Goal: Information Seeking & Learning: Find specific fact

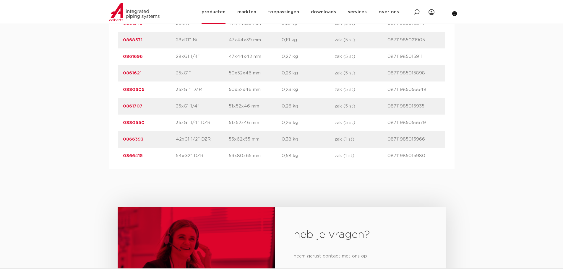
scroll to position [1518, 0]
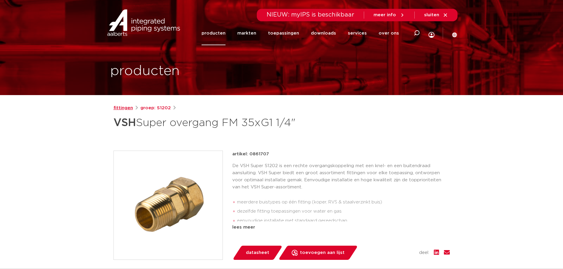
click at [124, 106] on link "fittingen" at bounding box center [124, 108] width 20 height 7
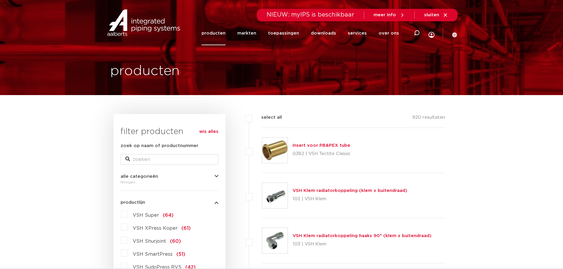
click at [128, 213] on label "VSH Super (64)" at bounding box center [151, 214] width 46 height 9
click at [0, 0] on input "VSH Super (64)" at bounding box center [0, 0] width 0 height 0
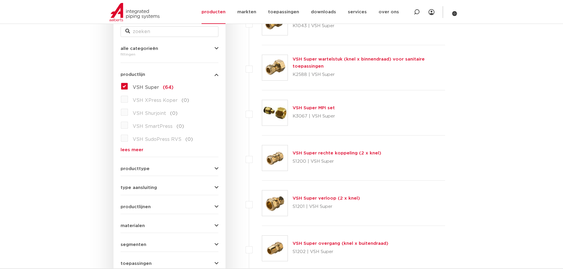
scroll to position [256, 0]
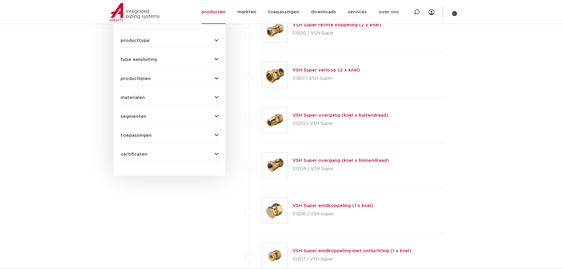
click at [332, 114] on link "VSH Super overgang (knel x buitendraad)" at bounding box center [341, 115] width 96 height 4
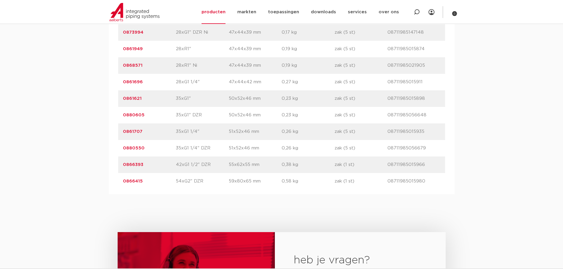
scroll to position [1538, 0]
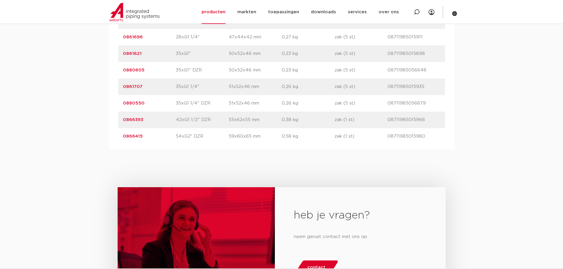
click at [130, 121] on link "0866393" at bounding box center [133, 120] width 20 height 4
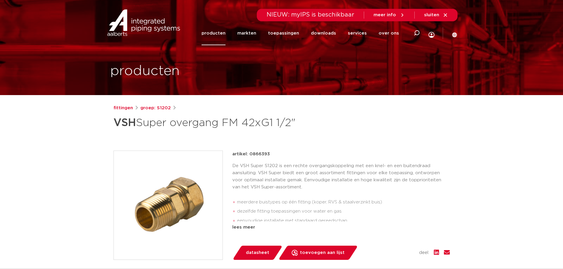
drag, startPoint x: 270, startPoint y: 153, endPoint x: 250, endPoint y: 153, distance: 19.5
click at [250, 153] on div "artikel: 0866393" at bounding box center [341, 154] width 218 height 7
copy p "0866393"
click at [124, 107] on link "fittingen" at bounding box center [124, 108] width 20 height 7
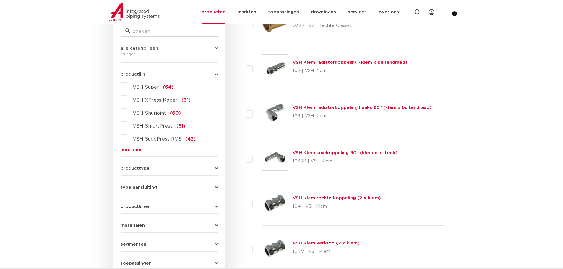
click at [135, 151] on link "lees meer" at bounding box center [170, 150] width 98 height 4
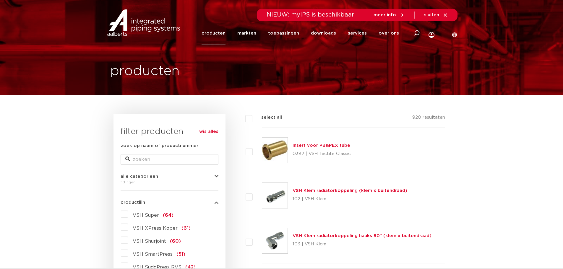
click at [150, 215] on span "VSH Super" at bounding box center [146, 215] width 26 height 5
click at [0, 0] on input "VSH Super (64)" at bounding box center [0, 0] width 0 height 0
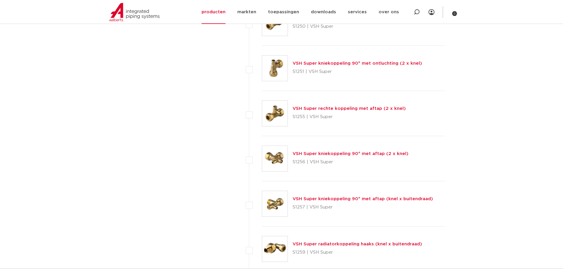
scroll to position [1794, 0]
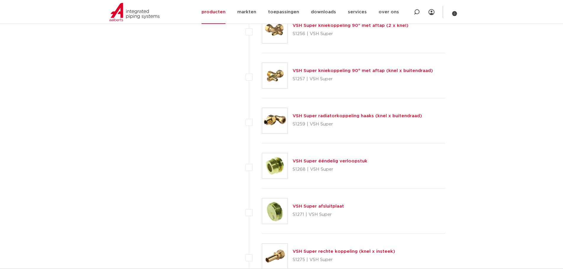
click at [348, 162] on link "VSH Super ééndelig verloopstuk" at bounding box center [330, 161] width 75 height 4
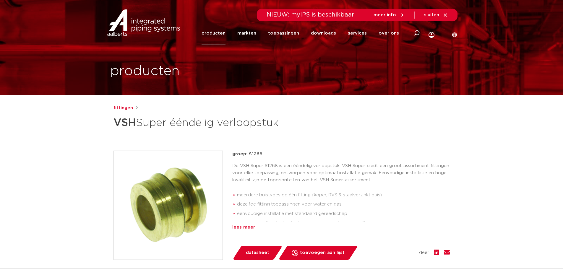
click at [248, 227] on div "lees meer" at bounding box center [341, 227] width 218 height 7
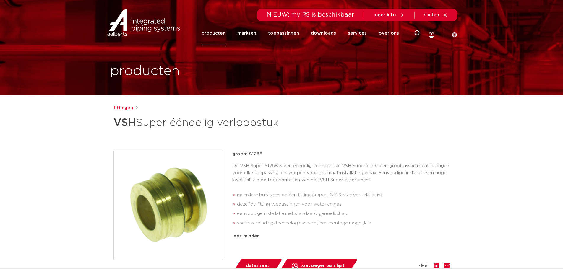
click at [386, 186] on div "De VSH Super S1268 is een ééndelig verloopstuk. VSH Super biedt een groot assor…" at bounding box center [341, 197] width 218 height 68
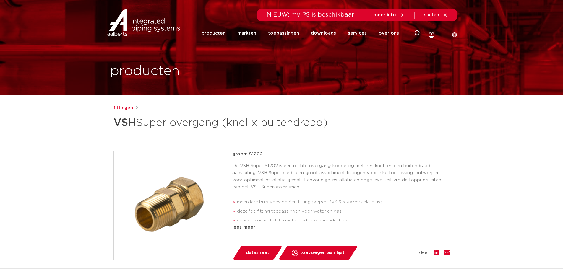
click at [127, 108] on link "fittingen" at bounding box center [124, 108] width 20 height 7
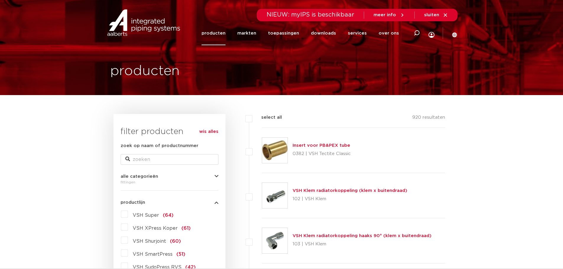
click at [150, 214] on span "VSH Super" at bounding box center [146, 215] width 26 height 5
click at [0, 0] on input "VSH Super (64)" at bounding box center [0, 0] width 0 height 0
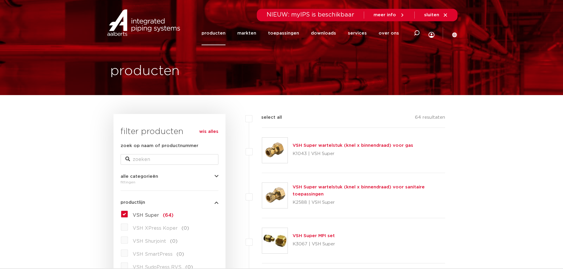
click at [392, 189] on link "VSH Super wartelstuk (knel x binnendraad) voor sanitaire toepassingen" at bounding box center [359, 191] width 132 height 12
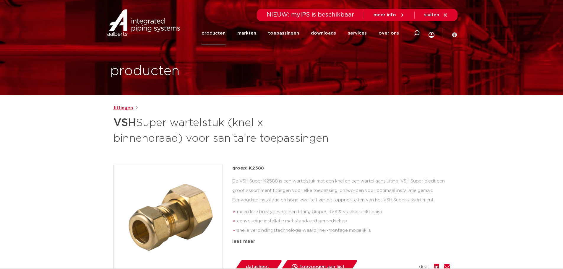
click at [125, 109] on link "fittingen" at bounding box center [124, 108] width 20 height 7
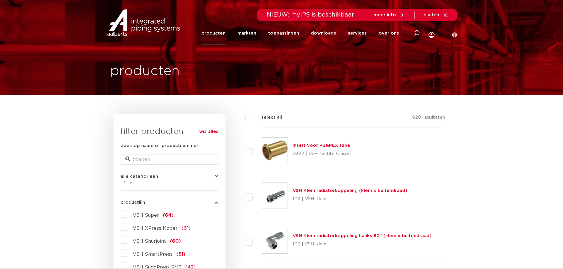
drag, startPoint x: 0, startPoint y: 0, endPoint x: 125, endPoint y: 214, distance: 247.6
click at [128, 214] on label "VSH Super (64)" at bounding box center [151, 214] width 46 height 9
click at [0, 0] on input "VSH Super (64)" at bounding box center [0, 0] width 0 height 0
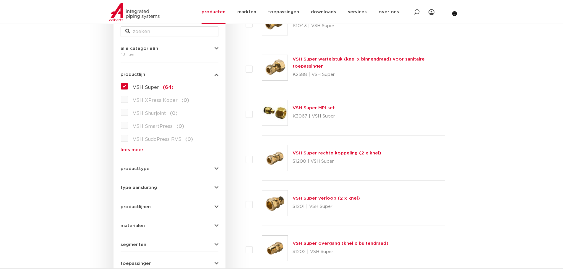
scroll to position [256, 0]
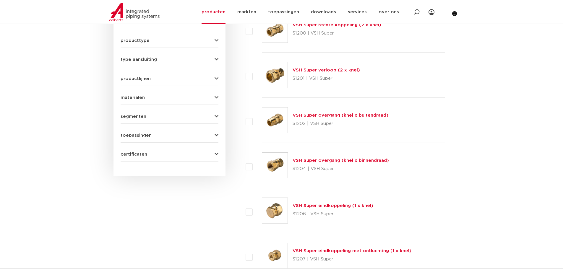
click at [324, 114] on link "VSH Super overgang (knel x buitendraad)" at bounding box center [341, 115] width 96 height 4
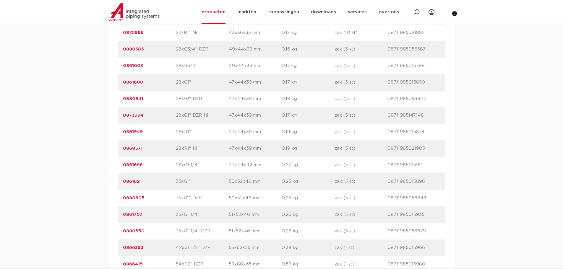
scroll to position [1538, 0]
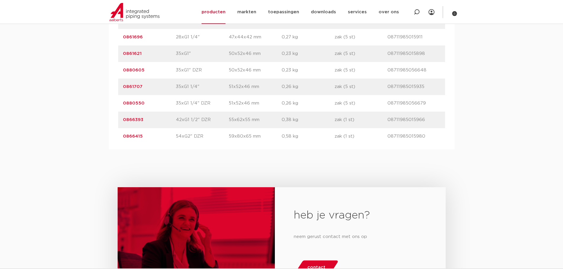
click at [128, 136] on link "0866415" at bounding box center [133, 136] width 20 height 4
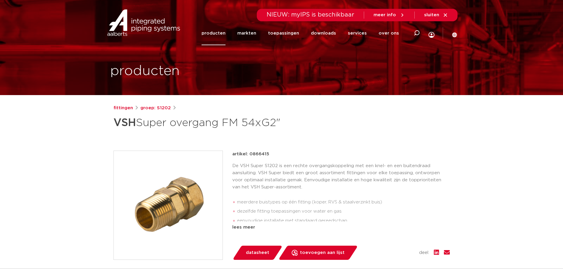
drag, startPoint x: 268, startPoint y: 155, endPoint x: 248, endPoint y: 155, distance: 19.5
click at [248, 155] on p "artikel: 0866415" at bounding box center [250, 154] width 37 height 7
copy p "0866415"
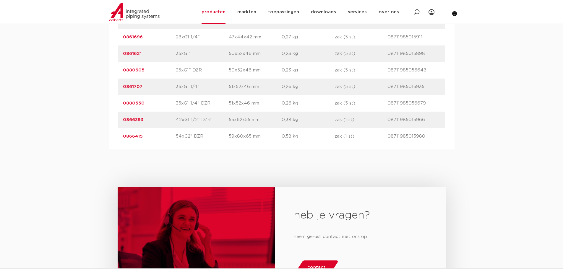
click at [135, 87] on link "0861707" at bounding box center [133, 87] width 20 height 4
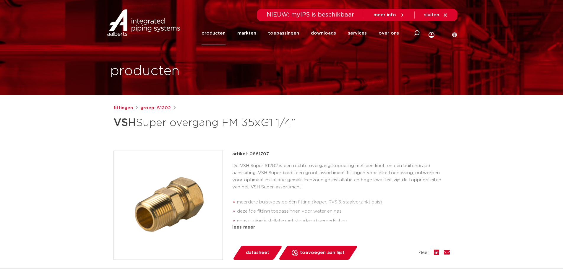
drag, startPoint x: 267, startPoint y: 156, endPoint x: 253, endPoint y: 155, distance: 13.6
click at [248, 157] on p "artikel: 0861707" at bounding box center [250, 154] width 37 height 7
copy p "0861707"
